Goal: Task Accomplishment & Management: Manage account settings

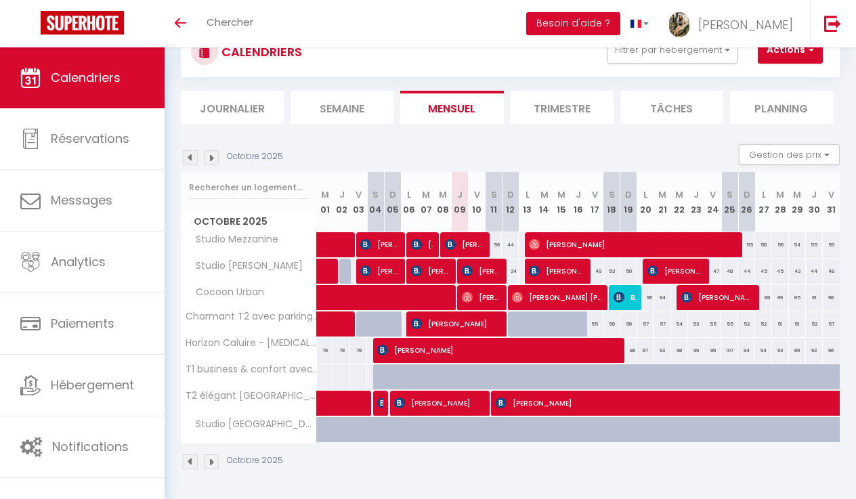
scroll to position [49, 0]
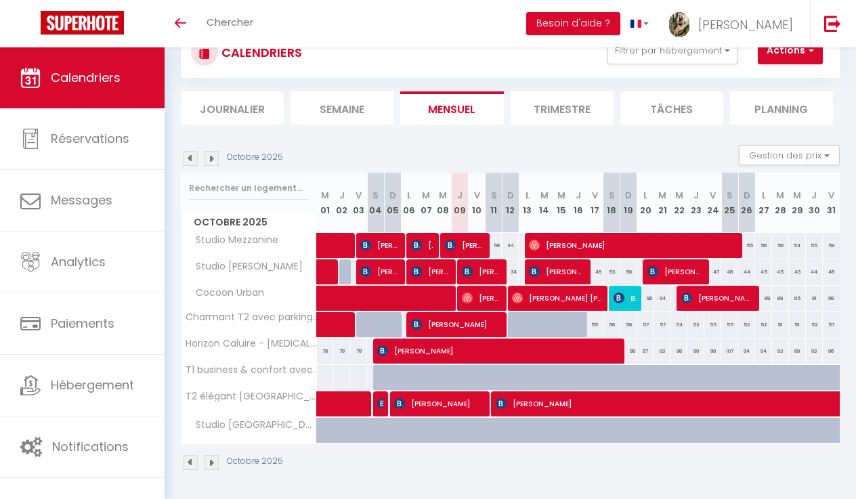
click at [443, 274] on span "[PERSON_NAME]" at bounding box center [430, 272] width 39 height 26
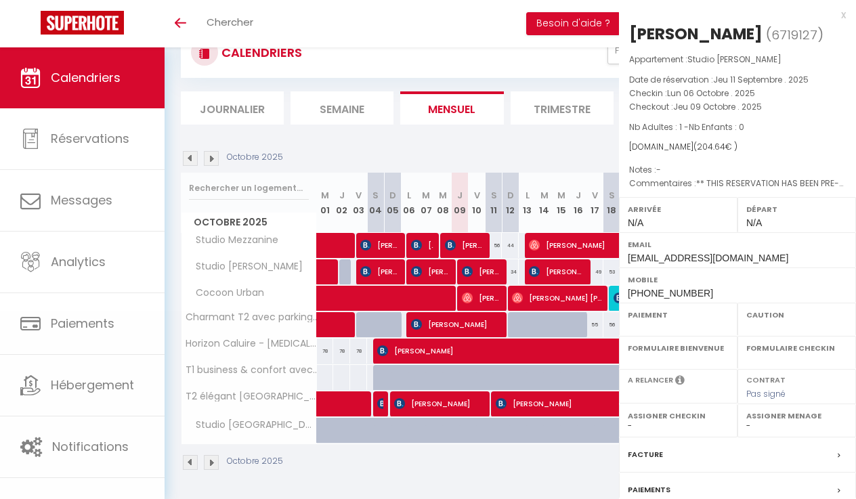
select select "OK"
select select "0"
select select "1"
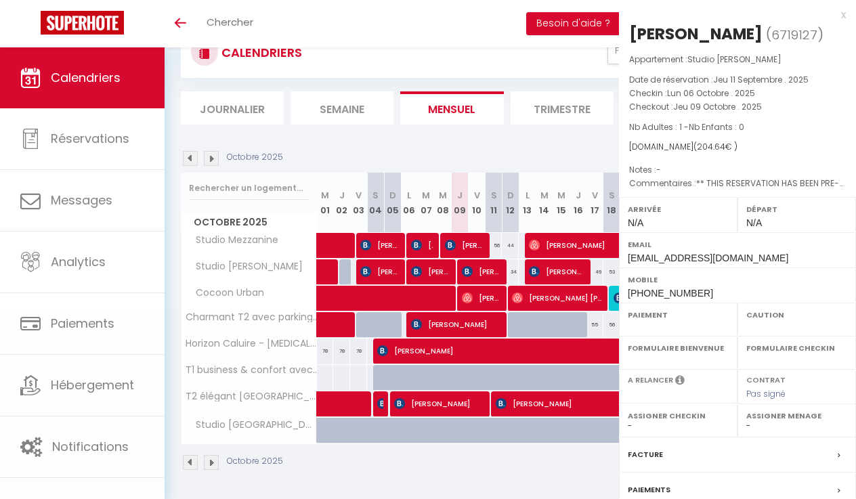
select select
select select "28209"
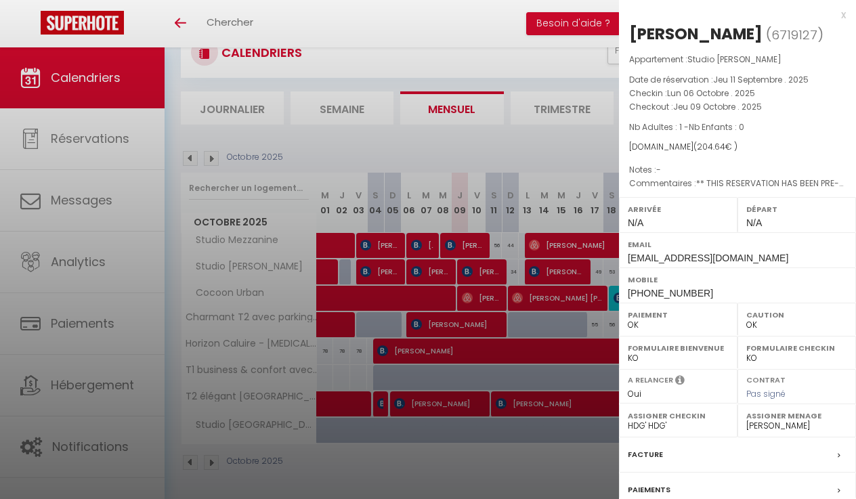
click at [550, 95] on div at bounding box center [428, 249] width 856 height 499
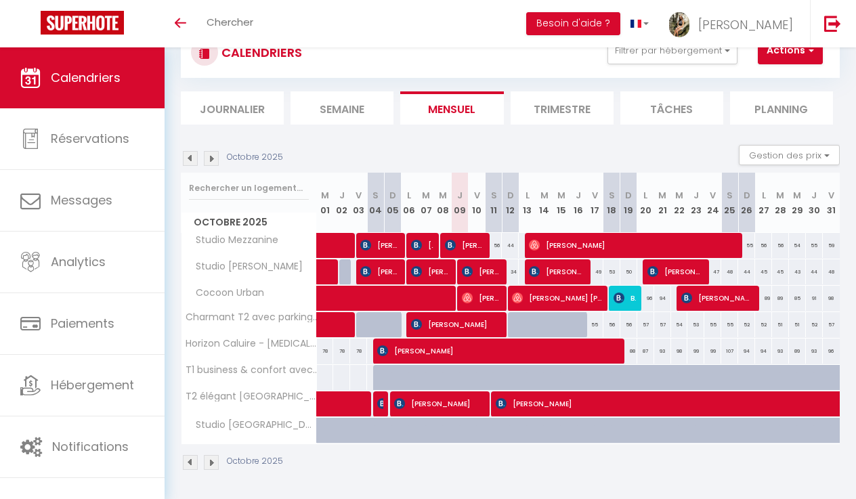
click at [472, 251] on span "[PERSON_NAME]" at bounding box center [464, 245] width 39 height 26
select select "41295"
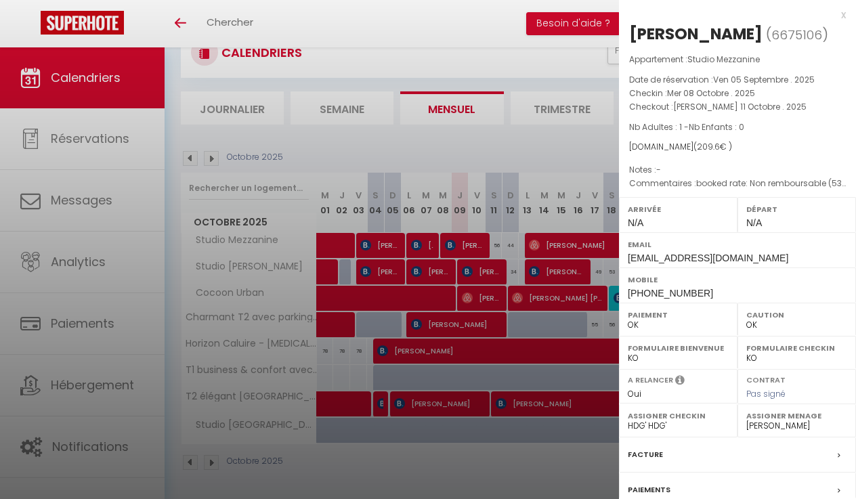
click at [472, 250] on div at bounding box center [428, 249] width 856 height 499
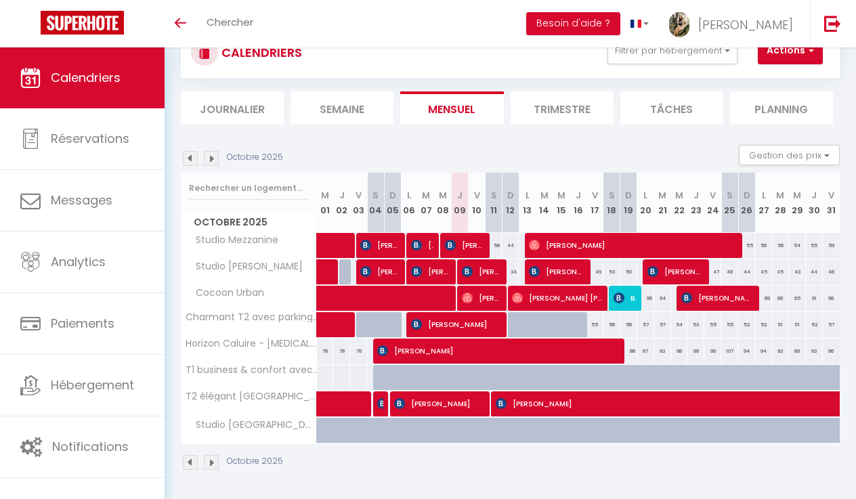
click at [490, 268] on span "[PERSON_NAME]" at bounding box center [481, 272] width 39 height 26
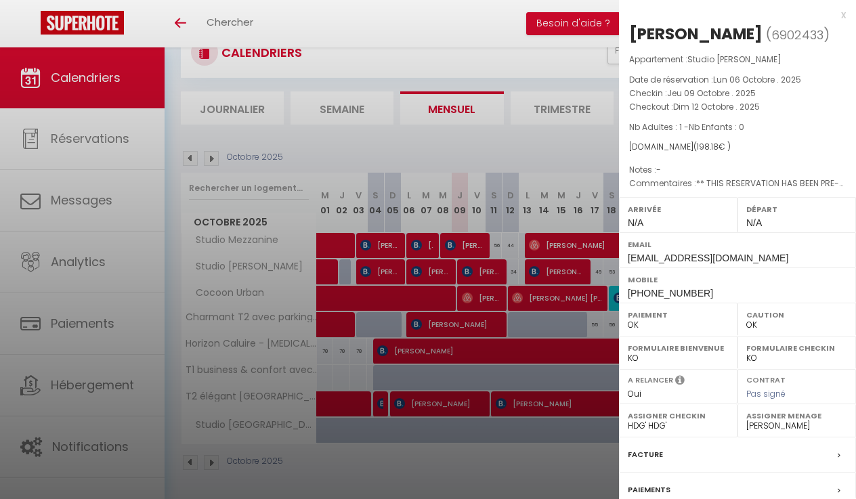
click at [490, 268] on div at bounding box center [428, 249] width 856 height 499
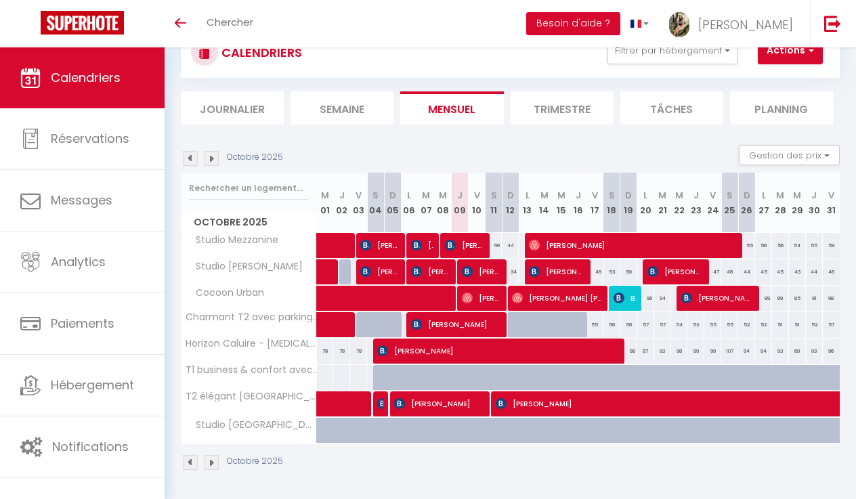
click at [691, 237] on span "[PERSON_NAME]" at bounding box center [633, 245] width 209 height 26
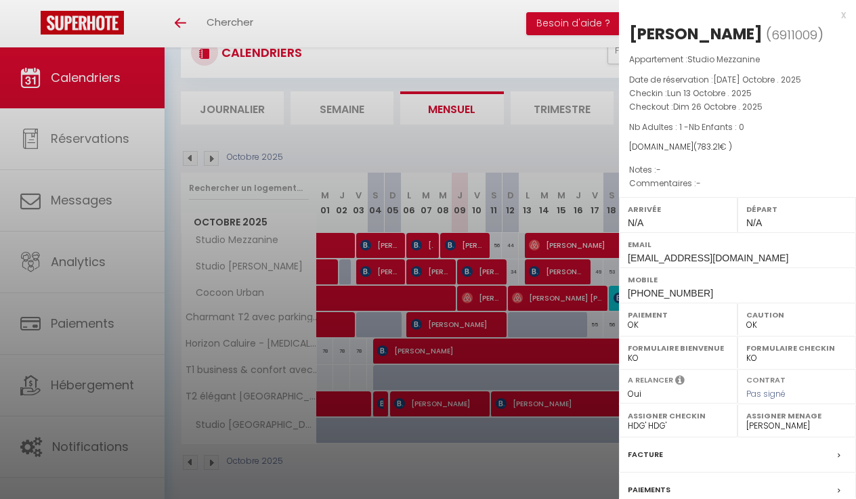
click at [614, 251] on div at bounding box center [428, 249] width 856 height 499
